Goal: Use online tool/utility: Utilize a website feature to perform a specific function

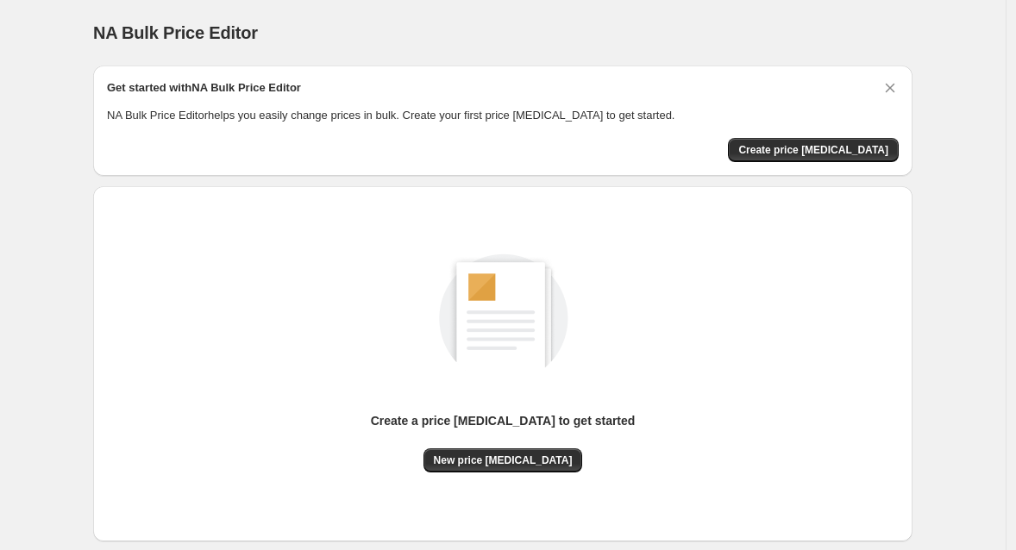
click at [388, 9] on div "NA Bulk Price Editor. This page is ready NA Bulk Price Editor" at bounding box center [502, 33] width 819 height 66
click at [495, 465] on span "New price [MEDICAL_DATA]" at bounding box center [503, 461] width 139 height 14
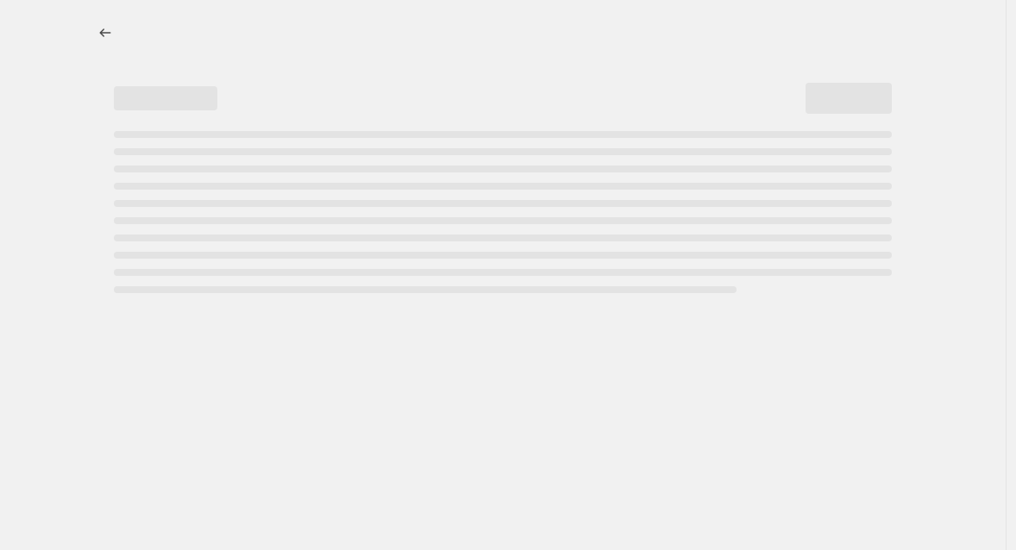
select select "percentage"
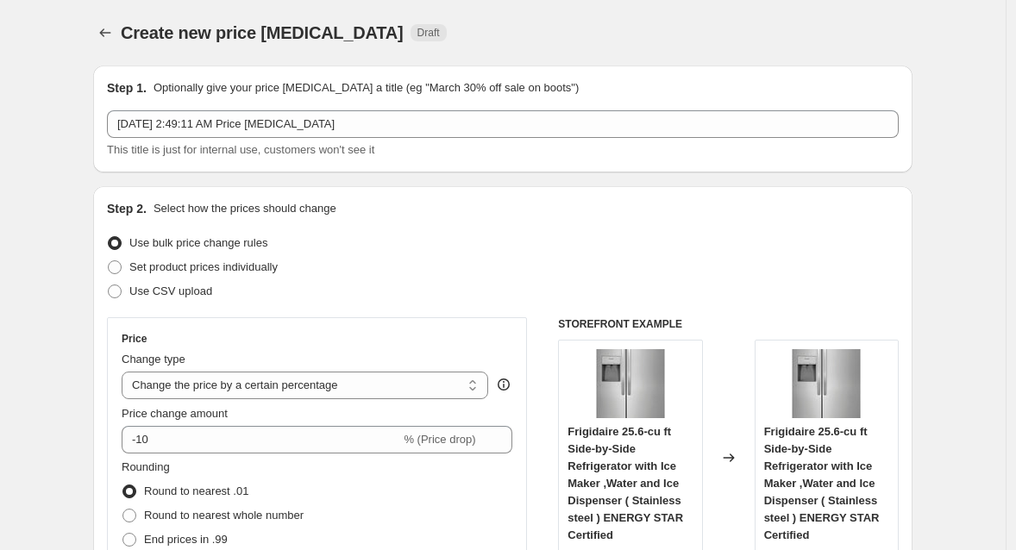
scroll to position [86, 0]
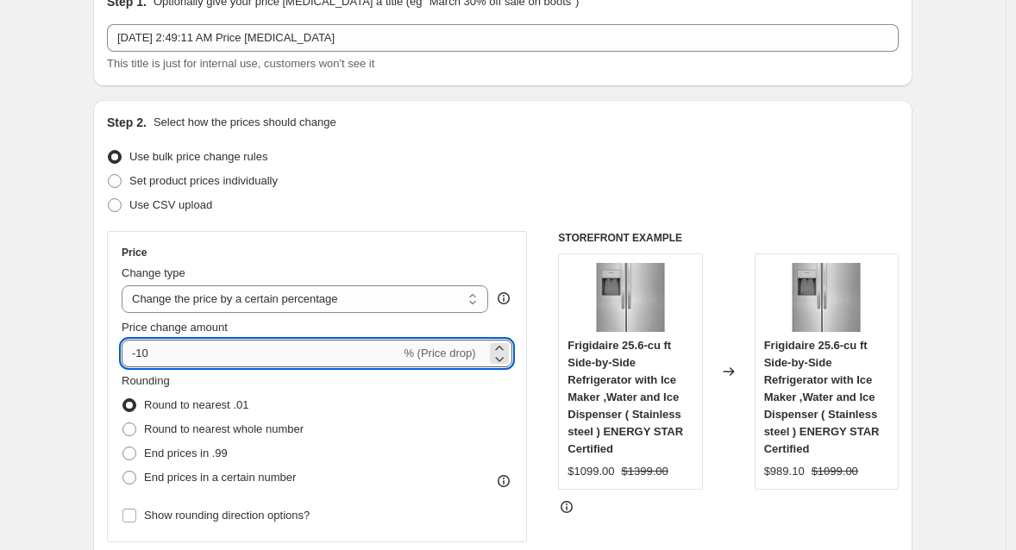
drag, startPoint x: 140, startPoint y: 349, endPoint x: 185, endPoint y: 348, distance: 45.7
click at [186, 348] on input "-10" at bounding box center [261, 354] width 279 height 28
type input "-60"
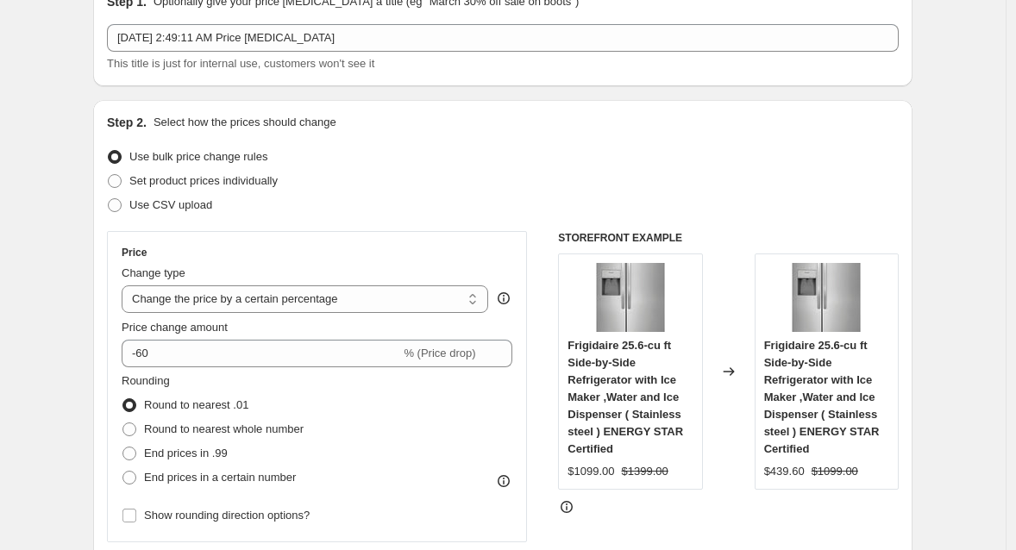
click at [353, 328] on div "Price change amount" at bounding box center [317, 327] width 391 height 17
click at [360, 400] on div "Rounding Round to nearest .01 Round to nearest whole number End prices in .99 E…" at bounding box center [317, 431] width 391 height 117
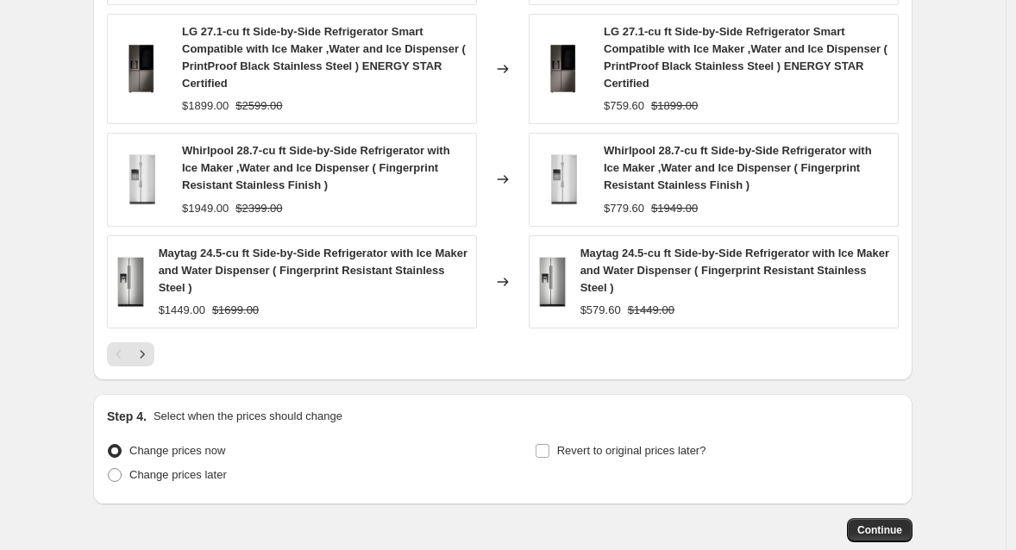
scroll to position [1288, 0]
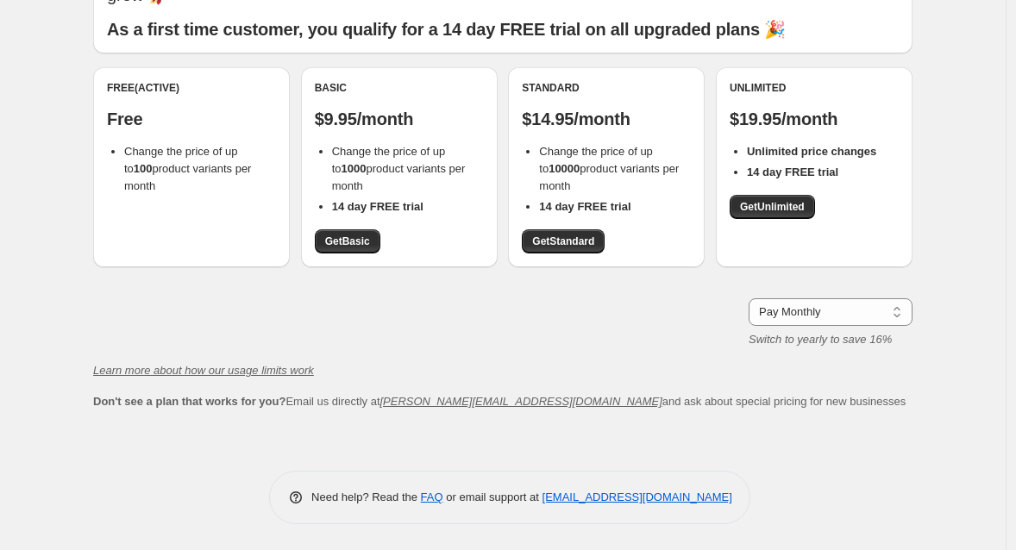
scroll to position [116, 0]
click at [574, 243] on span "Get Standard" at bounding box center [563, 242] width 62 height 14
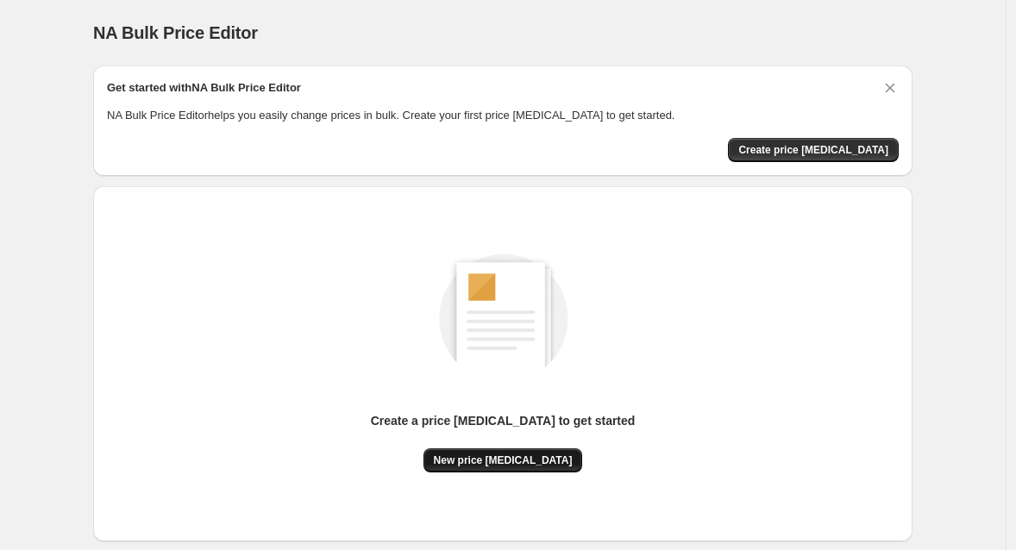
click at [507, 469] on button "New price [MEDICAL_DATA]" at bounding box center [503, 460] width 160 height 24
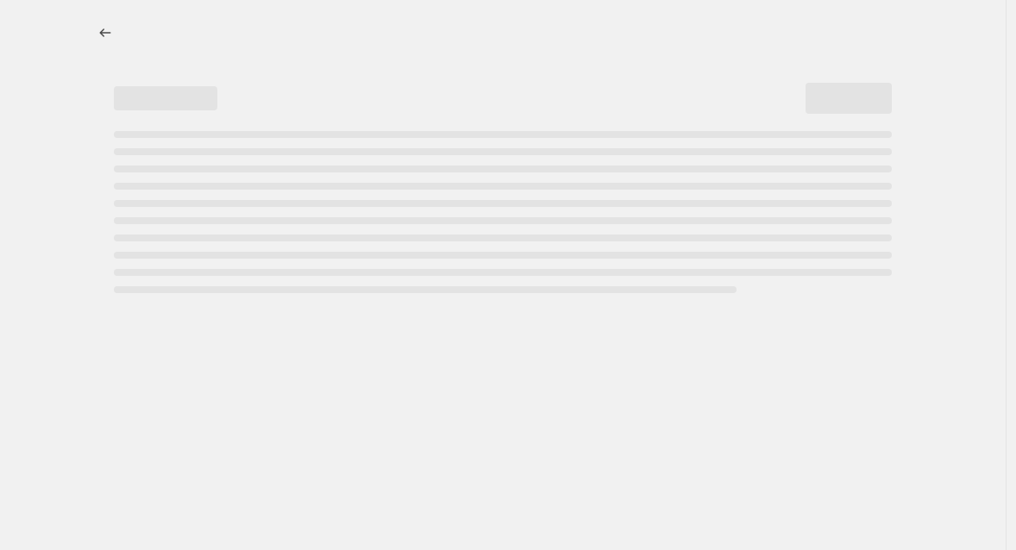
select select "percentage"
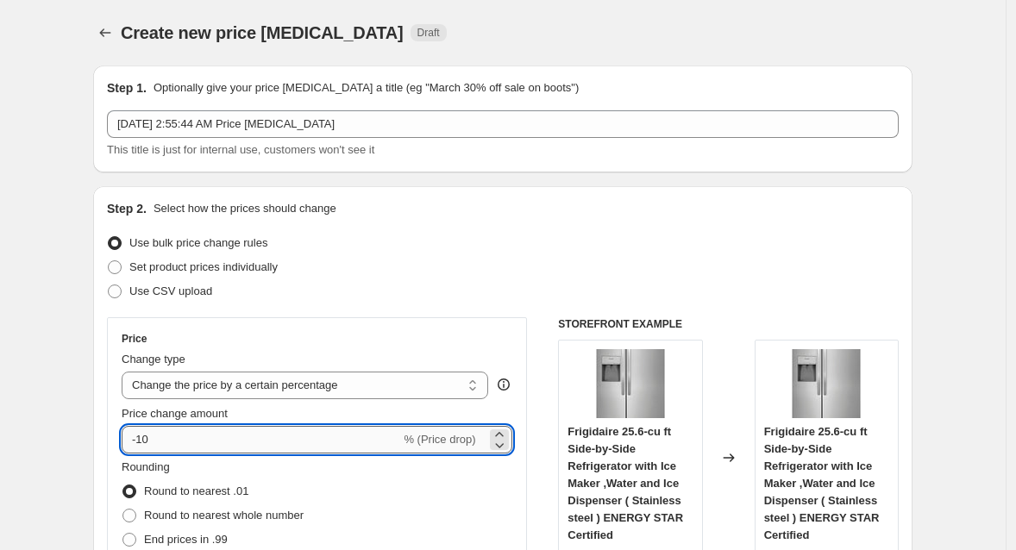
drag, startPoint x: 145, startPoint y: 438, endPoint x: 183, endPoint y: 440, distance: 38.0
click at [184, 441] on input "-10" at bounding box center [261, 440] width 279 height 28
type input "-1"
type input "-60"
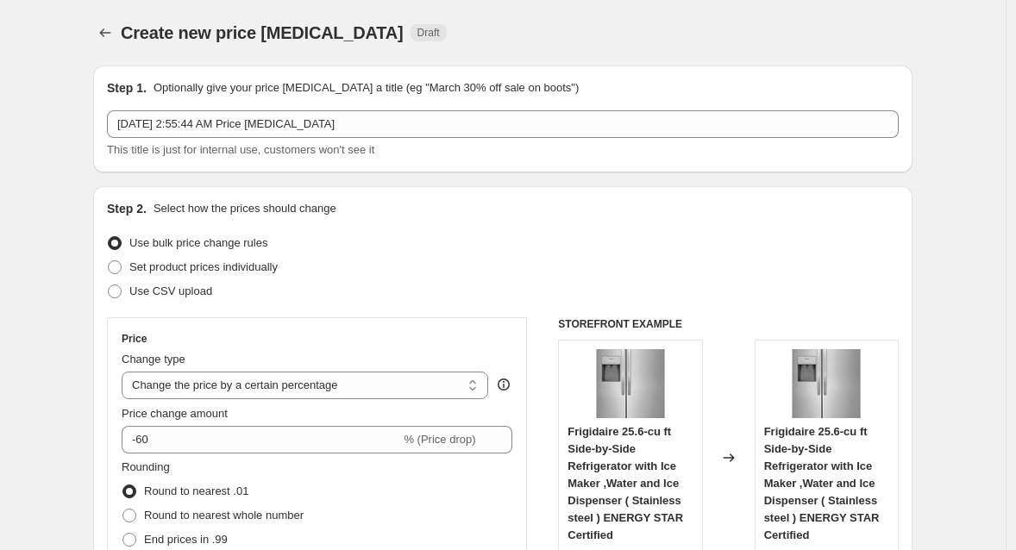
click at [117, 376] on div "Price Change type Change the price to a certain amount Change the price by a ce…" at bounding box center [317, 472] width 420 height 311
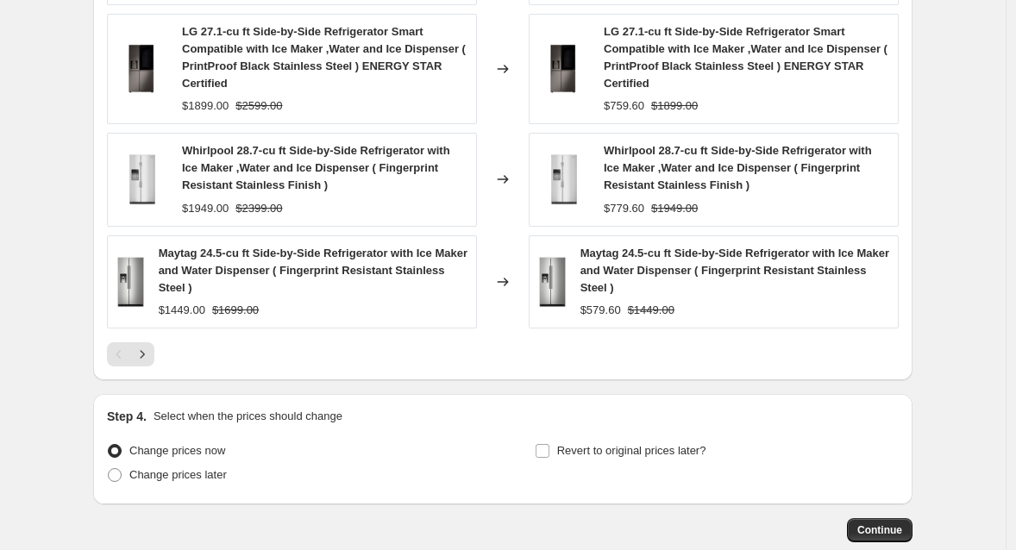
scroll to position [1306, 0]
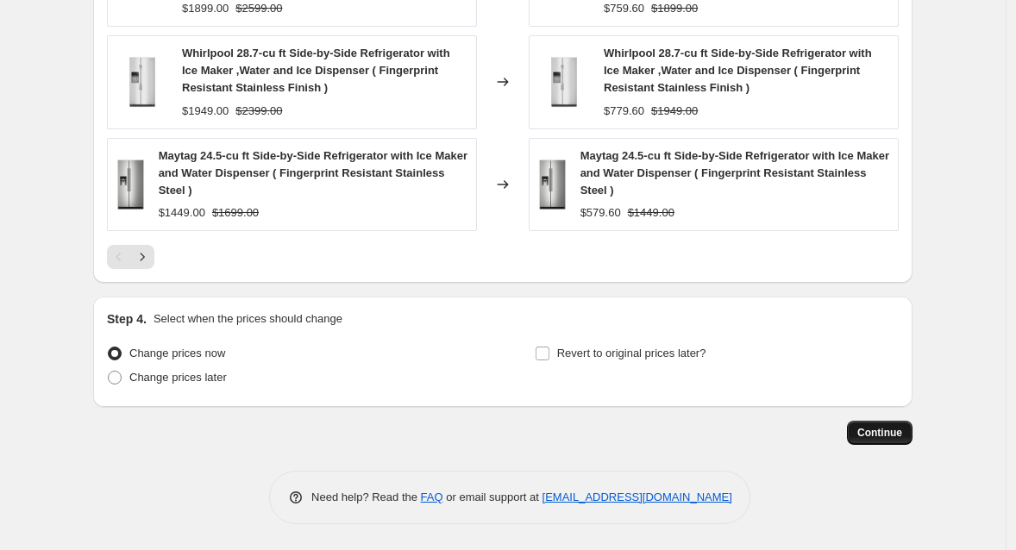
click at [876, 435] on span "Continue" at bounding box center [879, 433] width 45 height 14
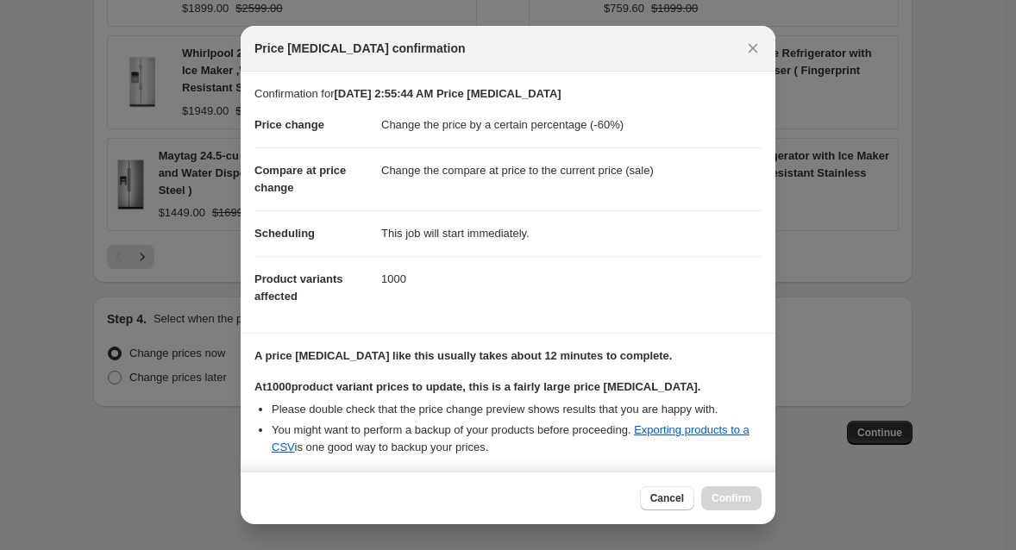
scroll to position [271, 0]
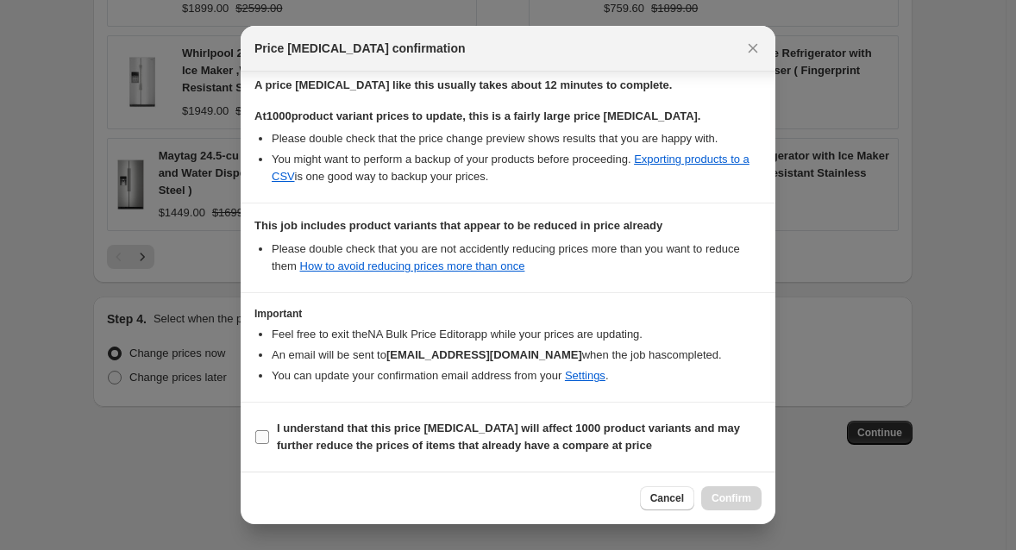
click at [263, 439] on input "I understand that this price change job will affect 1000 product variants and m…" at bounding box center [262, 437] width 14 height 14
checkbox input "true"
click at [718, 498] on span "Confirm" at bounding box center [731, 499] width 40 height 14
